Goal: Check status: Check status

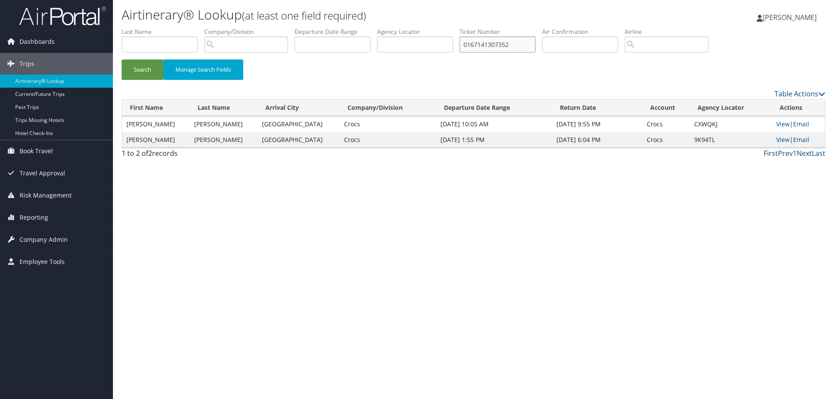
drag, startPoint x: 531, startPoint y: 45, endPoint x: 369, endPoint y: 49, distance: 161.3
click at [369, 27] on ul "First Name Last Name Departure City Arrival City Company/Division Airport/City …" at bounding box center [474, 27] width 704 height 0
paste input "067140487765"
type input "0067140487765"
click at [136, 69] on button "Search" at bounding box center [143, 70] width 42 height 20
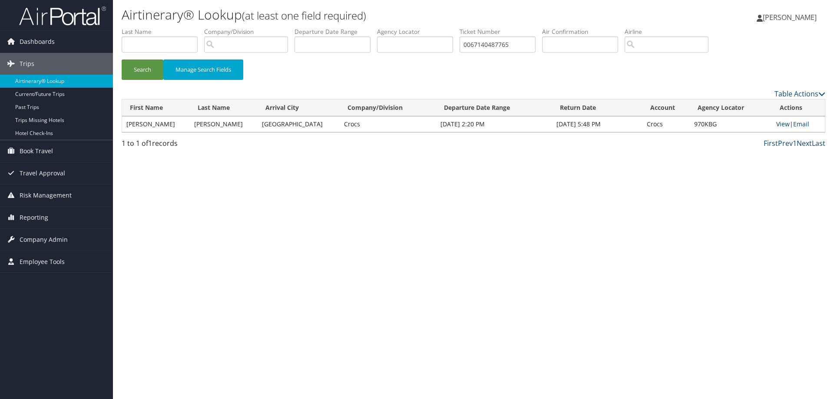
click at [783, 127] on link "View" at bounding box center [783, 124] width 13 height 8
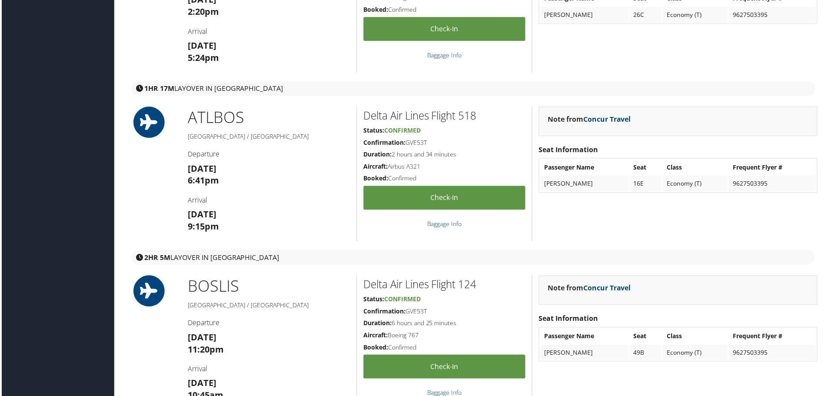
scroll to position [435, 0]
